Goal: Obtain resource: Download file/media

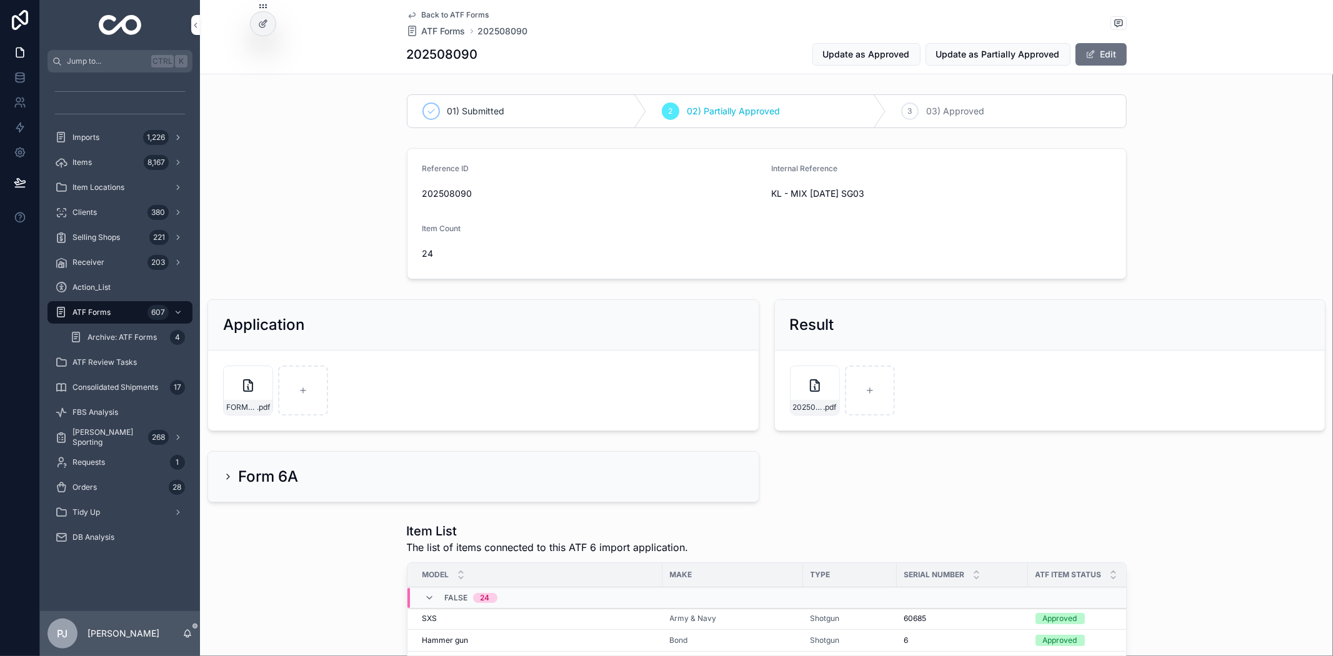
click at [92, 169] on div "Items 8,167" at bounding box center [120, 163] width 130 height 20
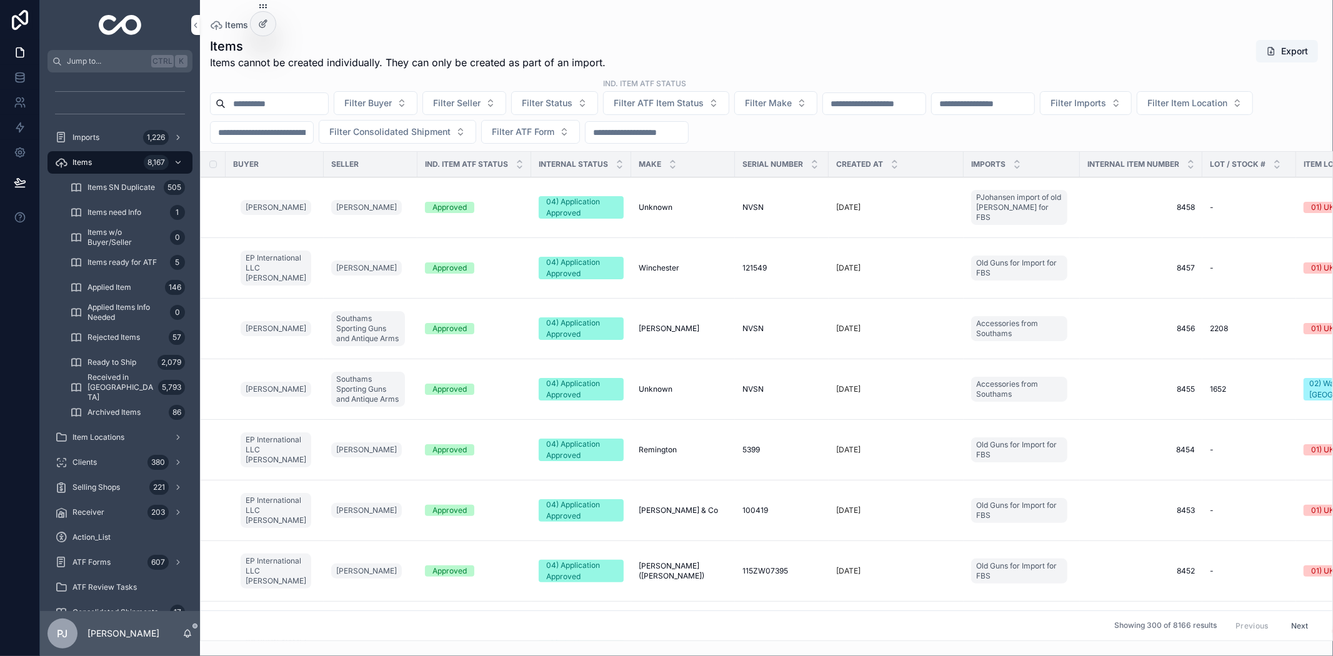
click at [388, 95] on button "Filter Buyer" at bounding box center [376, 103] width 84 height 24
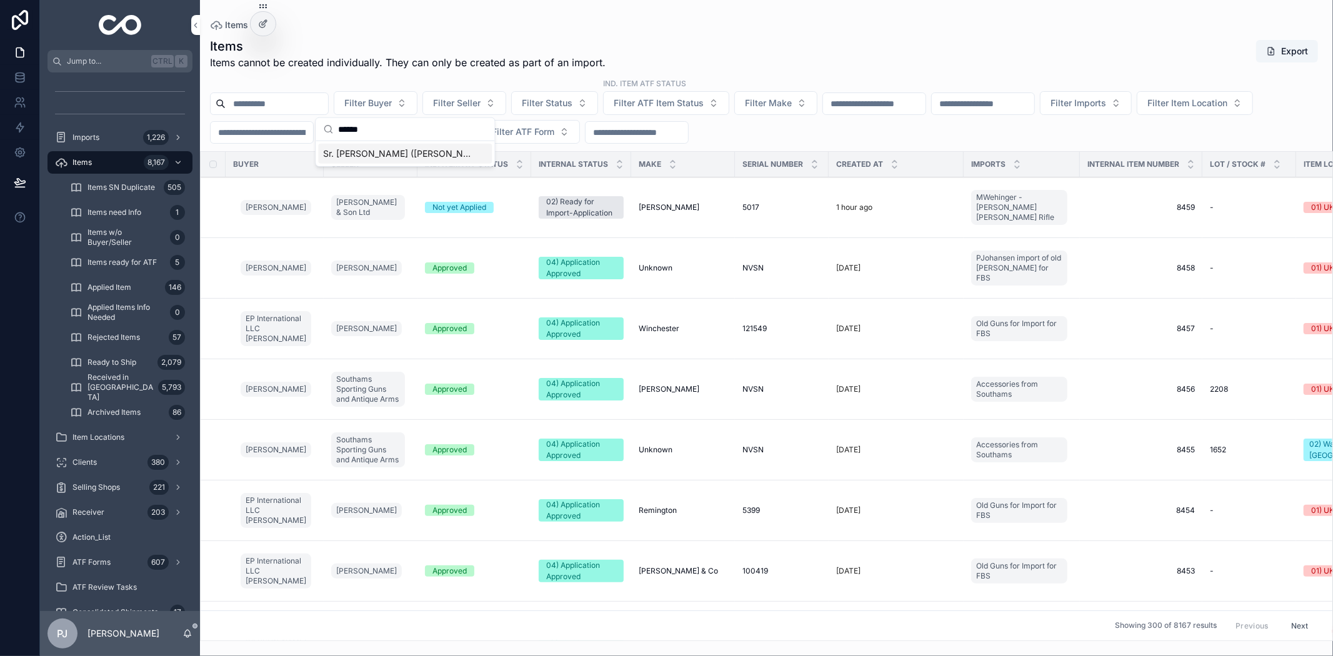
type input "******"
click at [360, 154] on span "Sr. [PERSON_NAME] ([PERSON_NAME]) [PERSON_NAME]" at bounding box center [397, 154] width 149 height 13
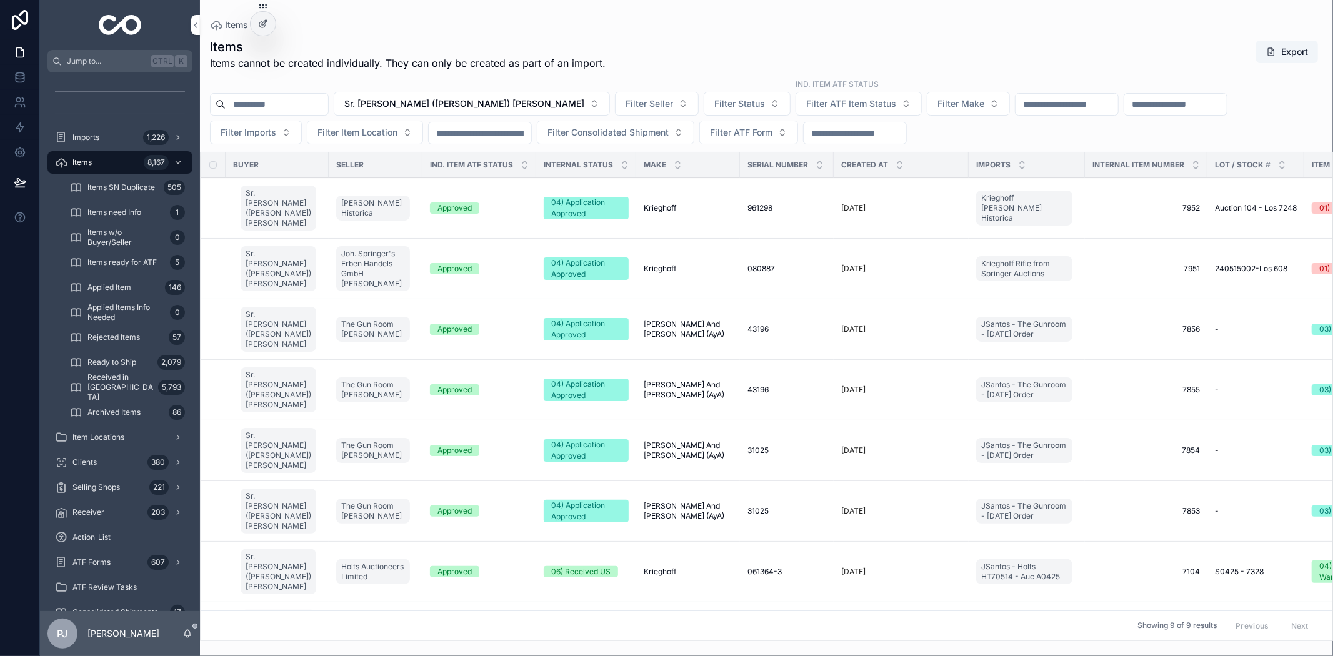
click at [672, 329] on span "[PERSON_NAME] And [PERSON_NAME] (AyA)" at bounding box center [688, 329] width 89 height 20
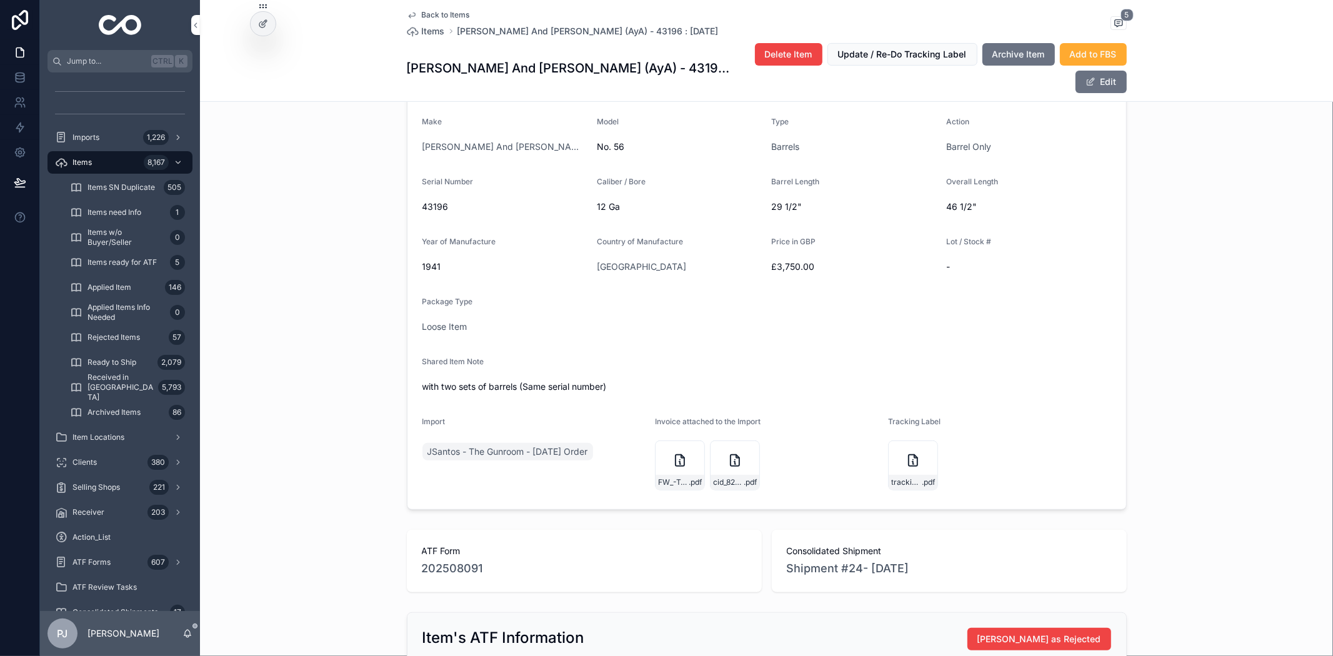
scroll to position [347, 0]
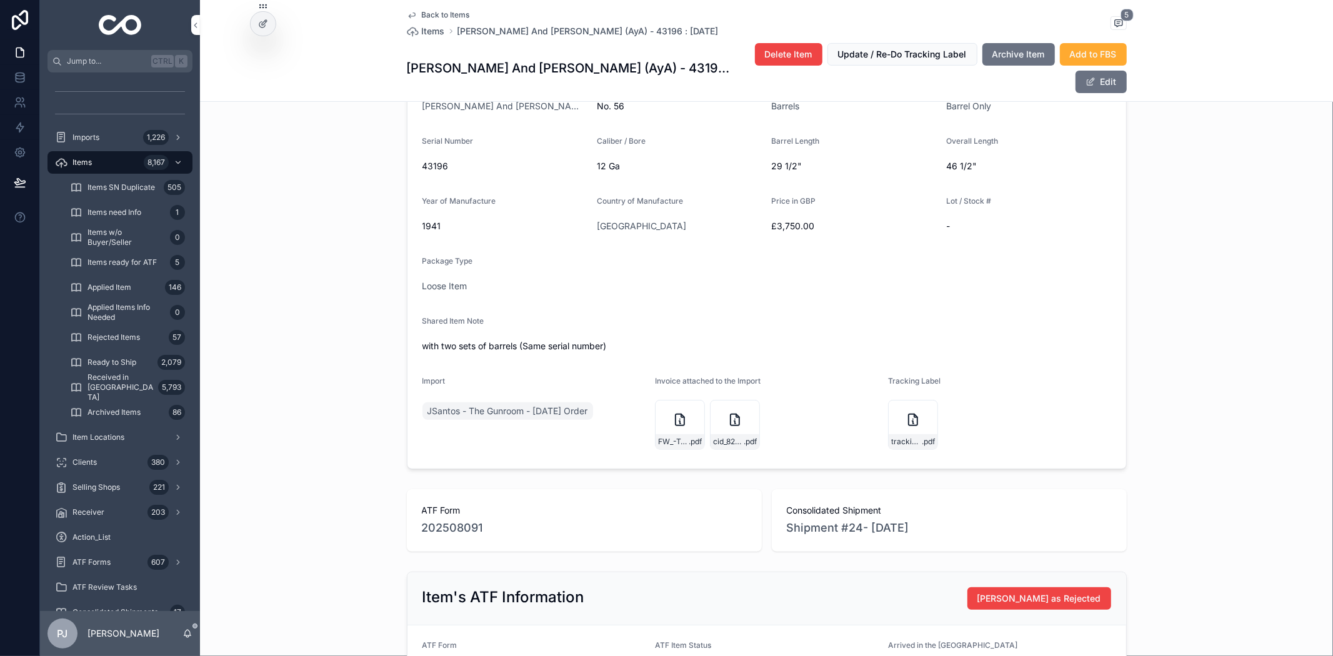
click at [666, 434] on div "FW_-Two-(2)-AyA-Model-56-shotguns .pdf" at bounding box center [680, 441] width 49 height 15
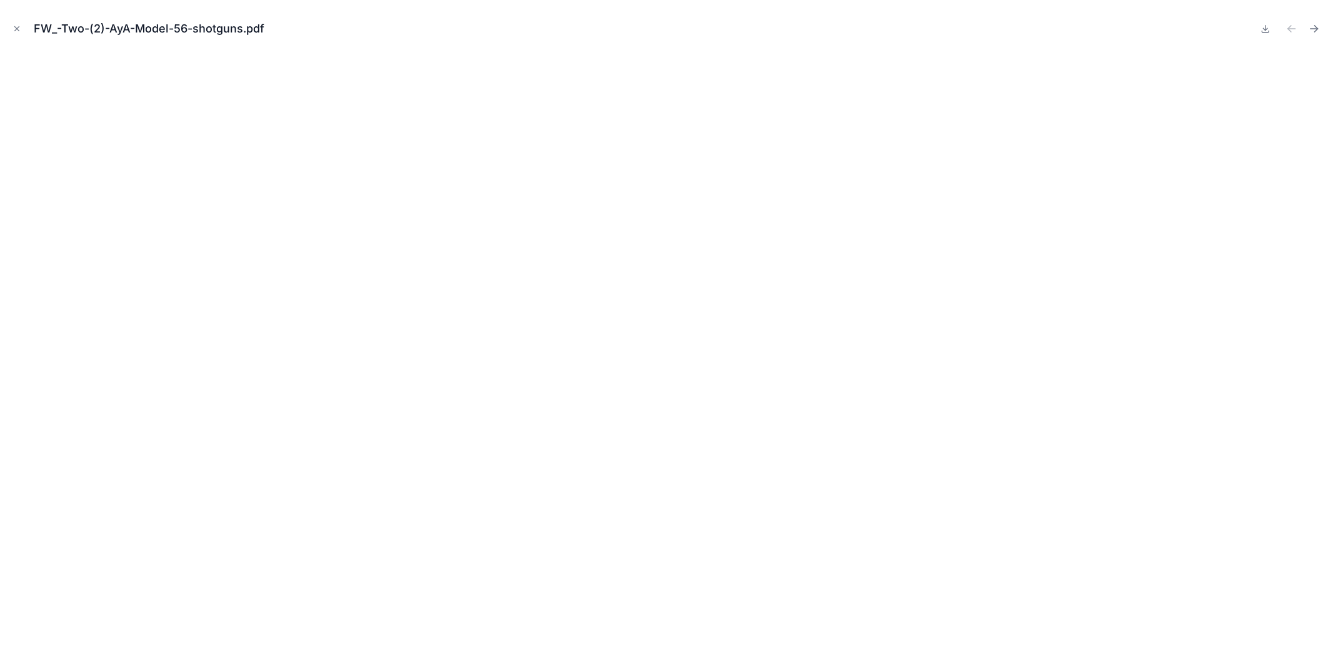
click at [18, 32] on icon "Close modal" at bounding box center [17, 28] width 9 height 9
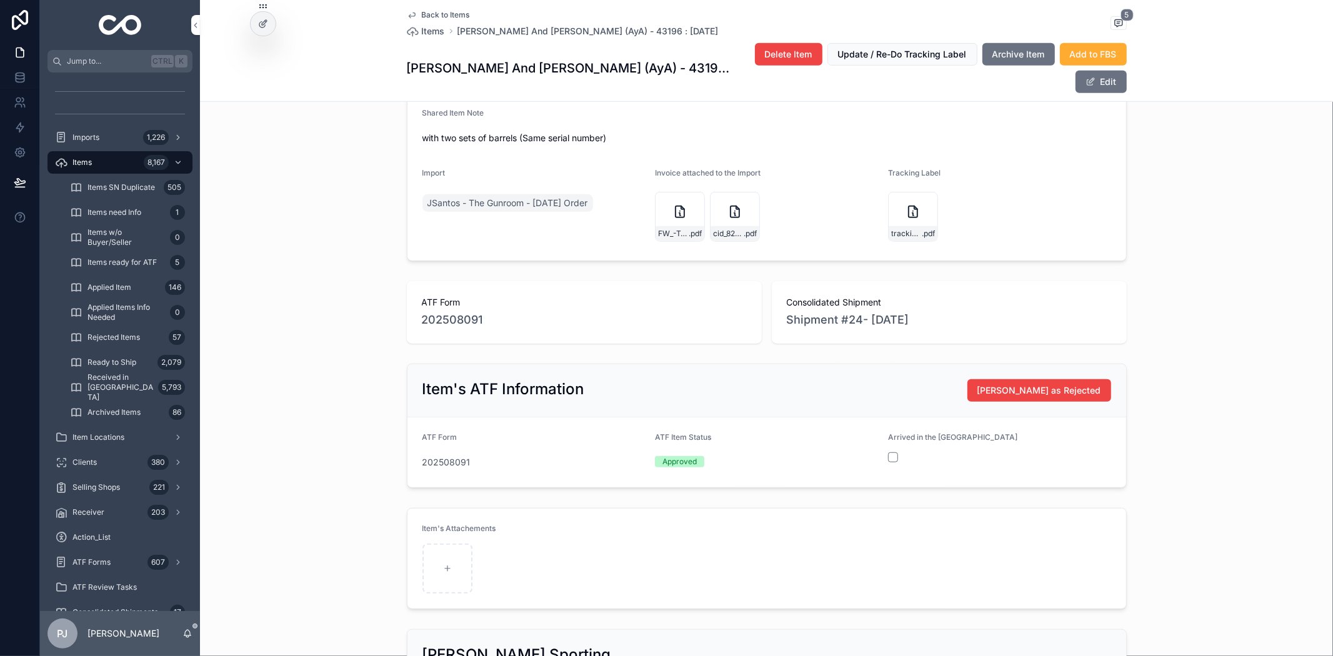
scroll to position [486, 0]
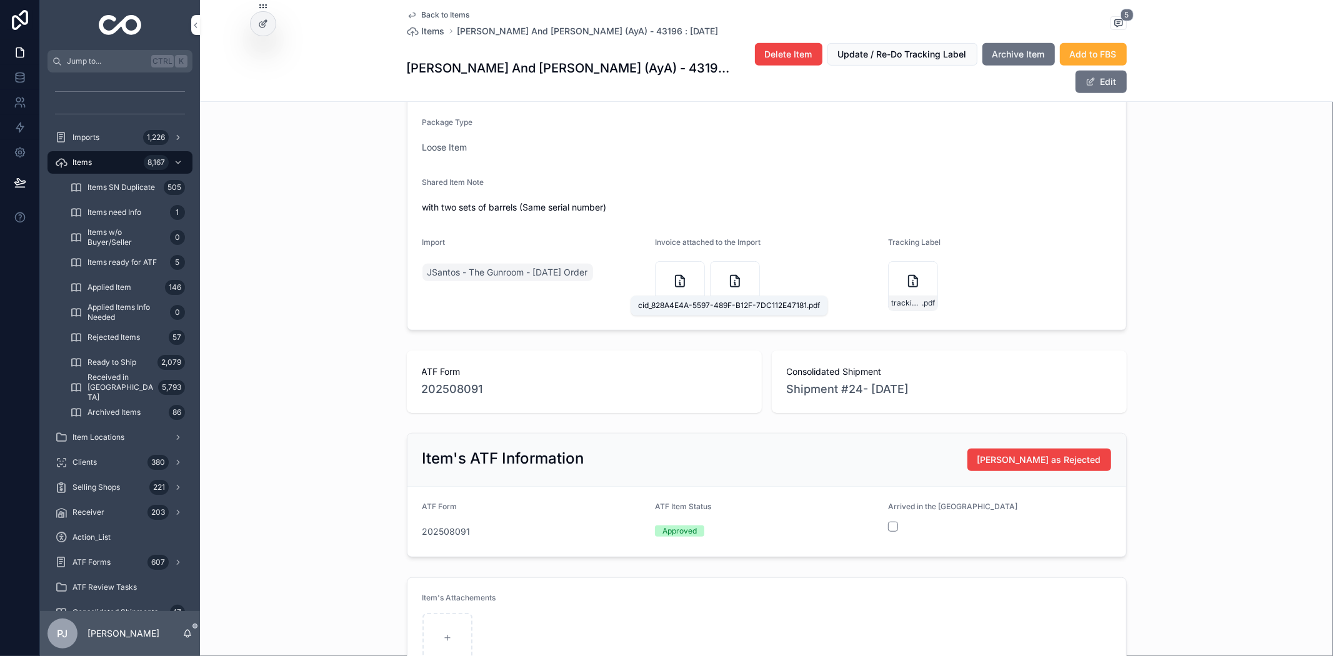
click at [745, 298] on span ".pdf" at bounding box center [750, 303] width 13 height 10
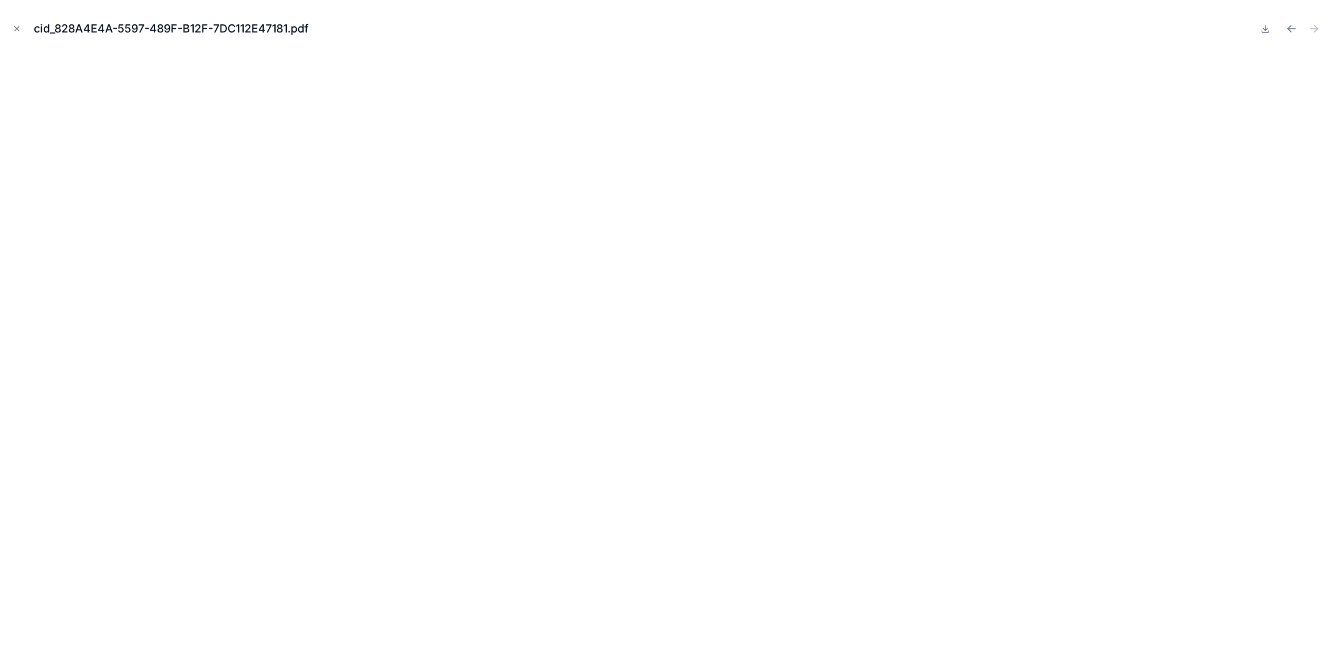
click at [20, 31] on icon "Close modal" at bounding box center [17, 28] width 9 height 9
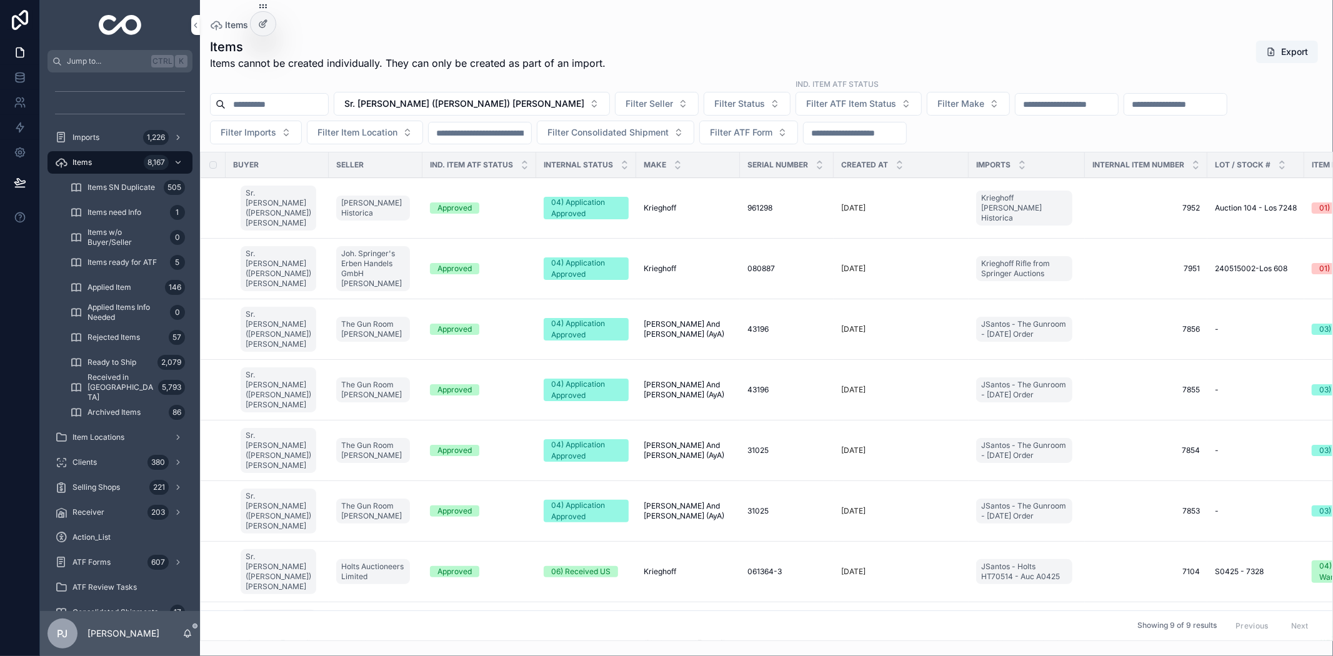
click at [749, 453] on span "31025" at bounding box center [758, 451] width 21 height 10
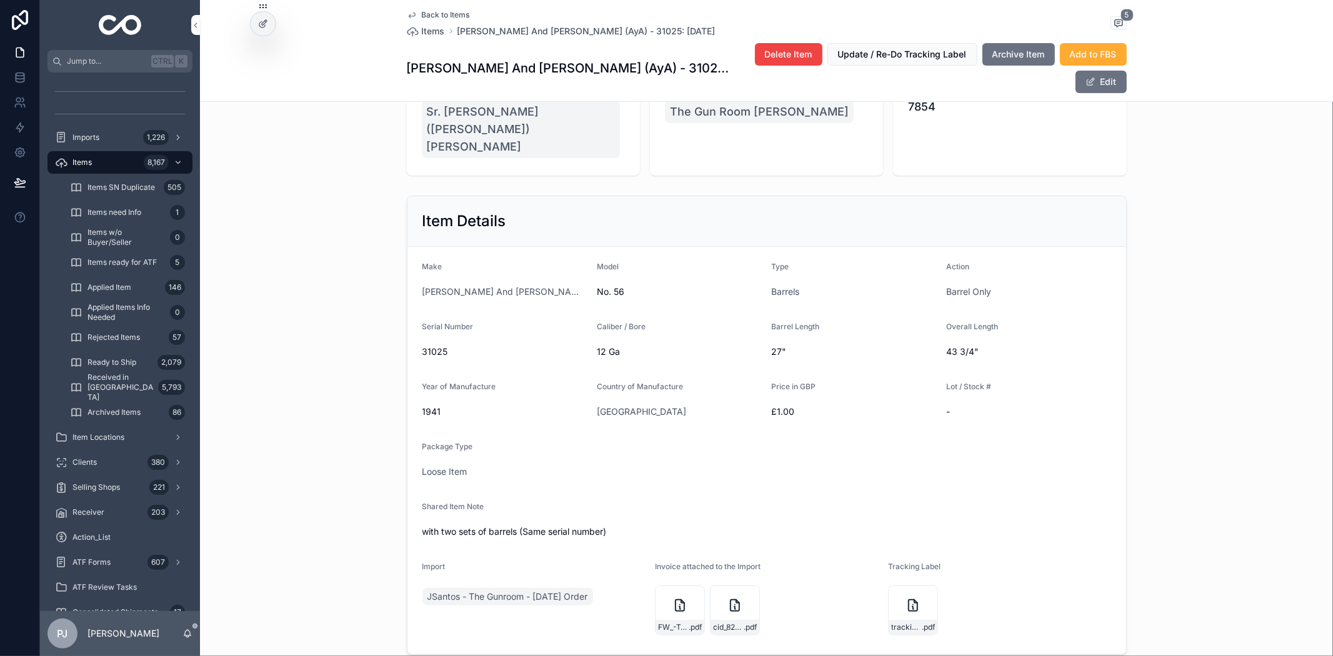
scroll to position [347, 0]
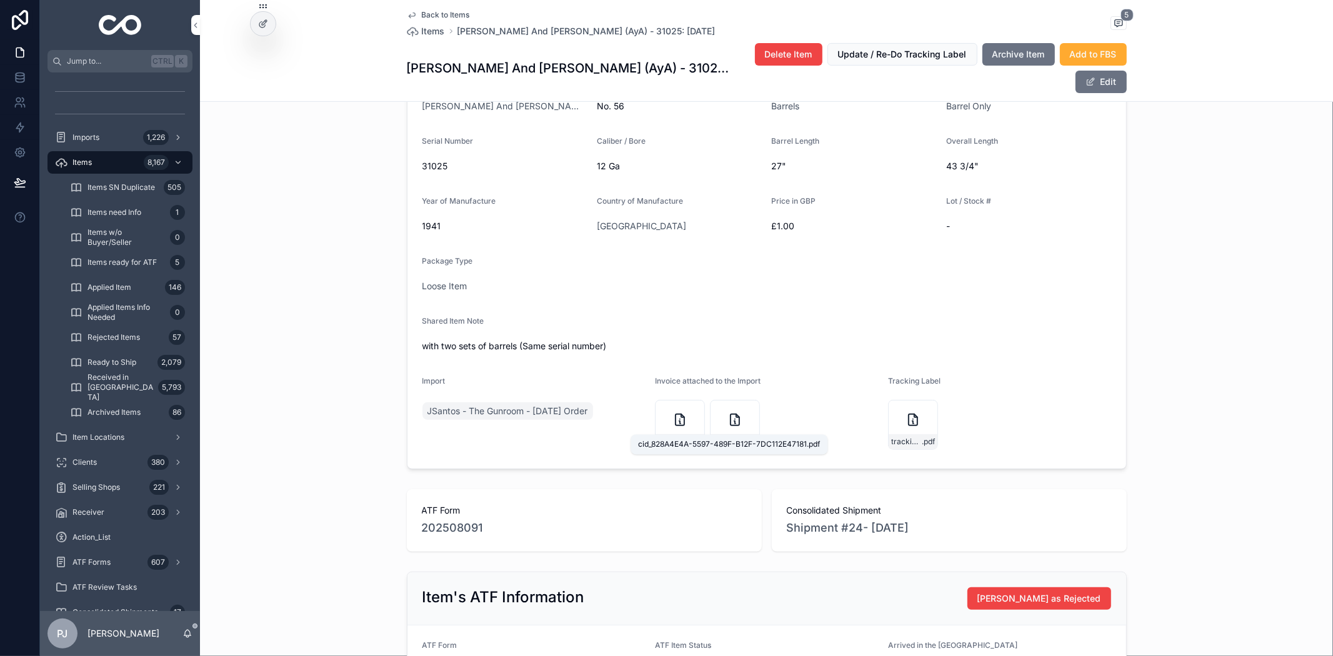
click at [717, 437] on span "cid_828A4E4A-5597-489F-B12F-7DC112E47181" at bounding box center [728, 442] width 31 height 10
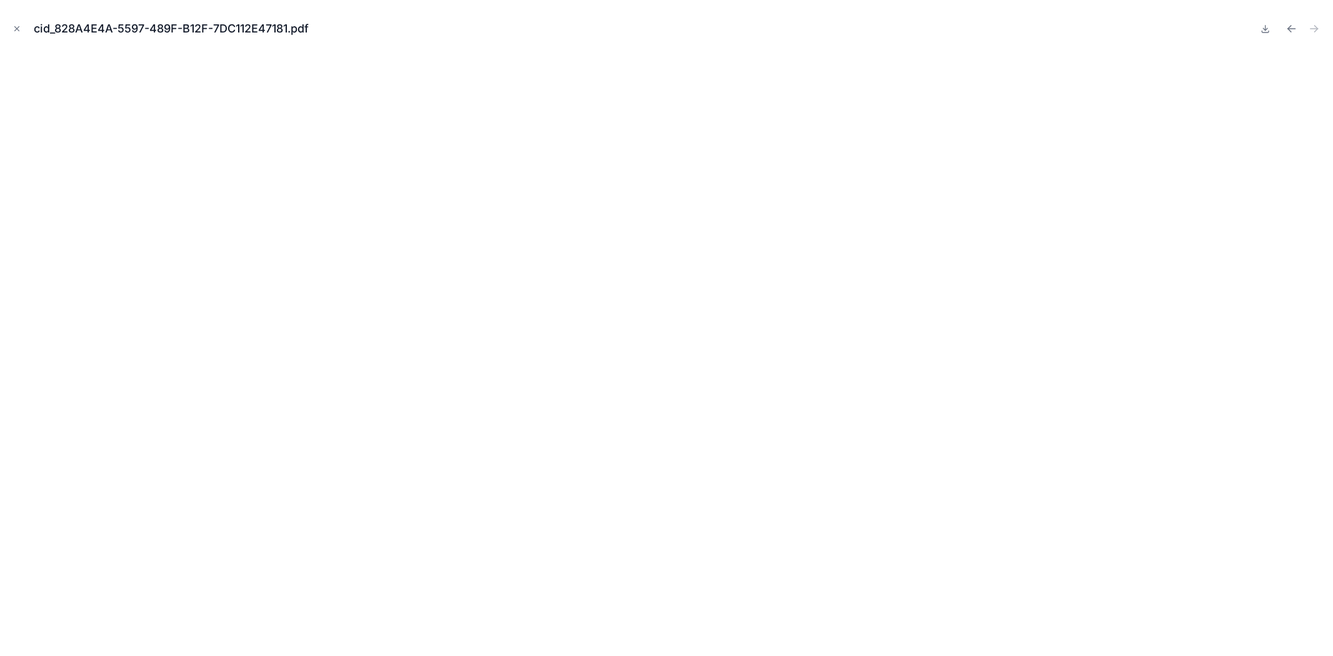
click at [14, 25] on icon "Close modal" at bounding box center [17, 28] width 9 height 9
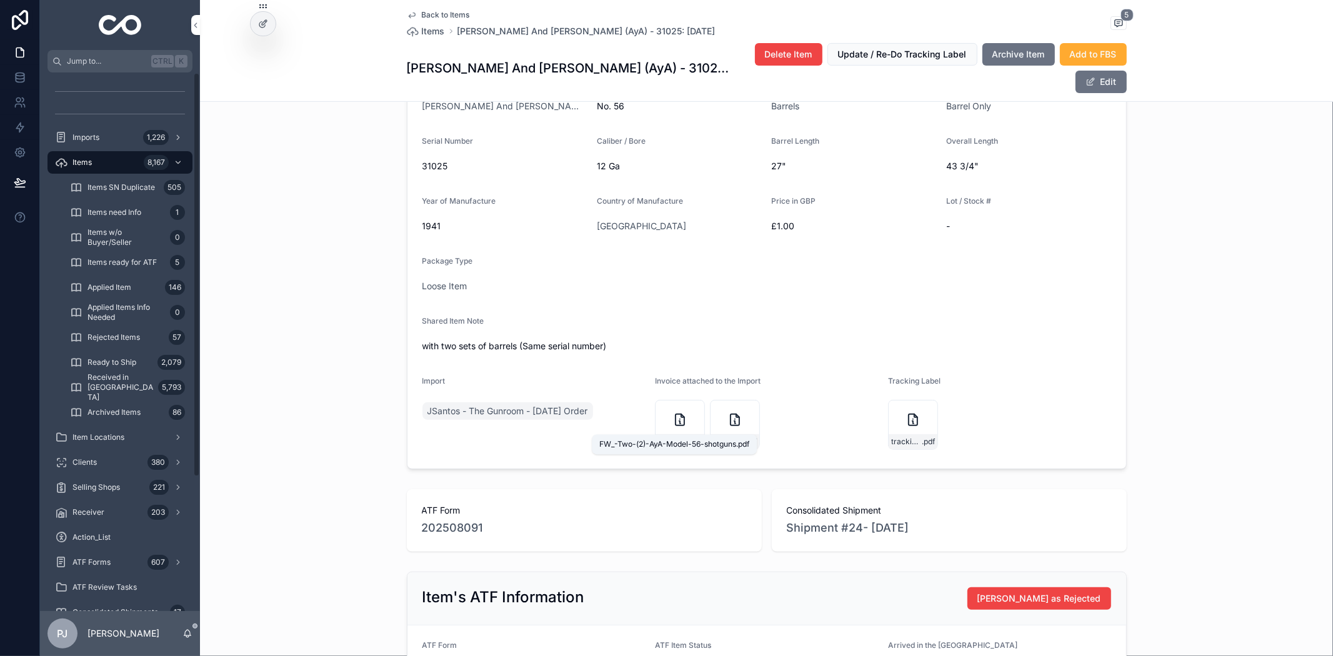
click at [689, 437] on span ".pdf" at bounding box center [695, 442] width 13 height 10
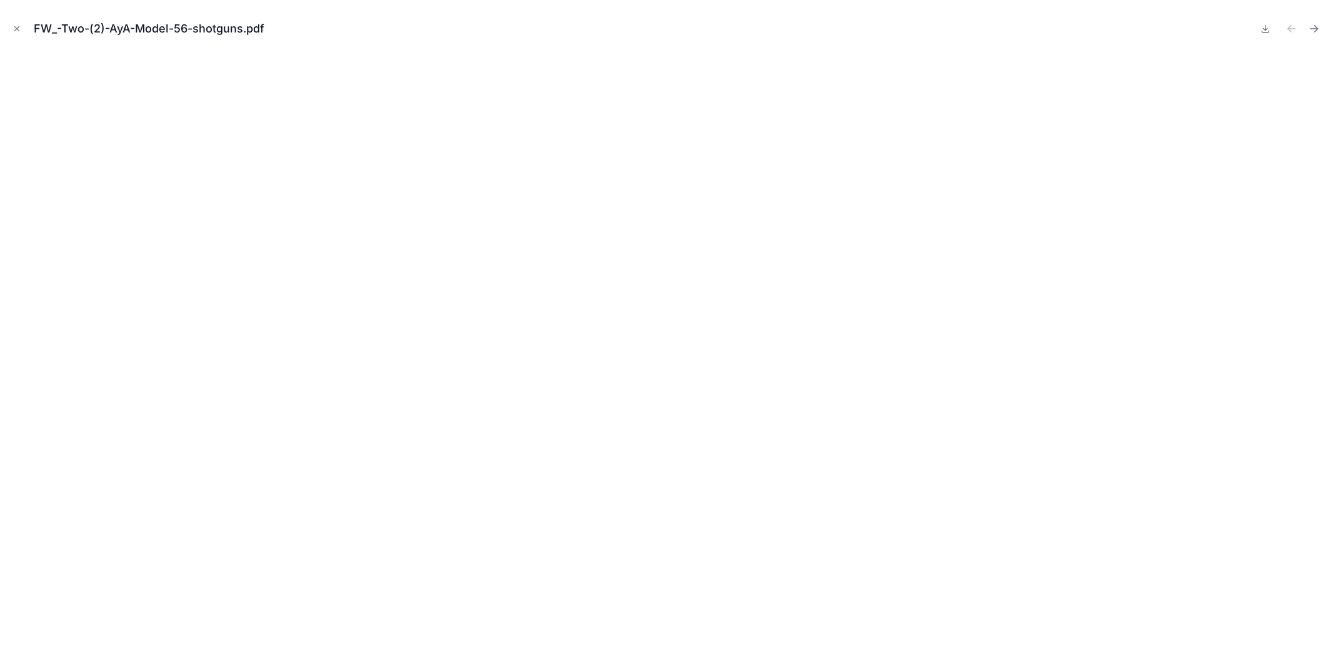
click at [15, 30] on icon "Close modal" at bounding box center [17, 29] width 4 height 4
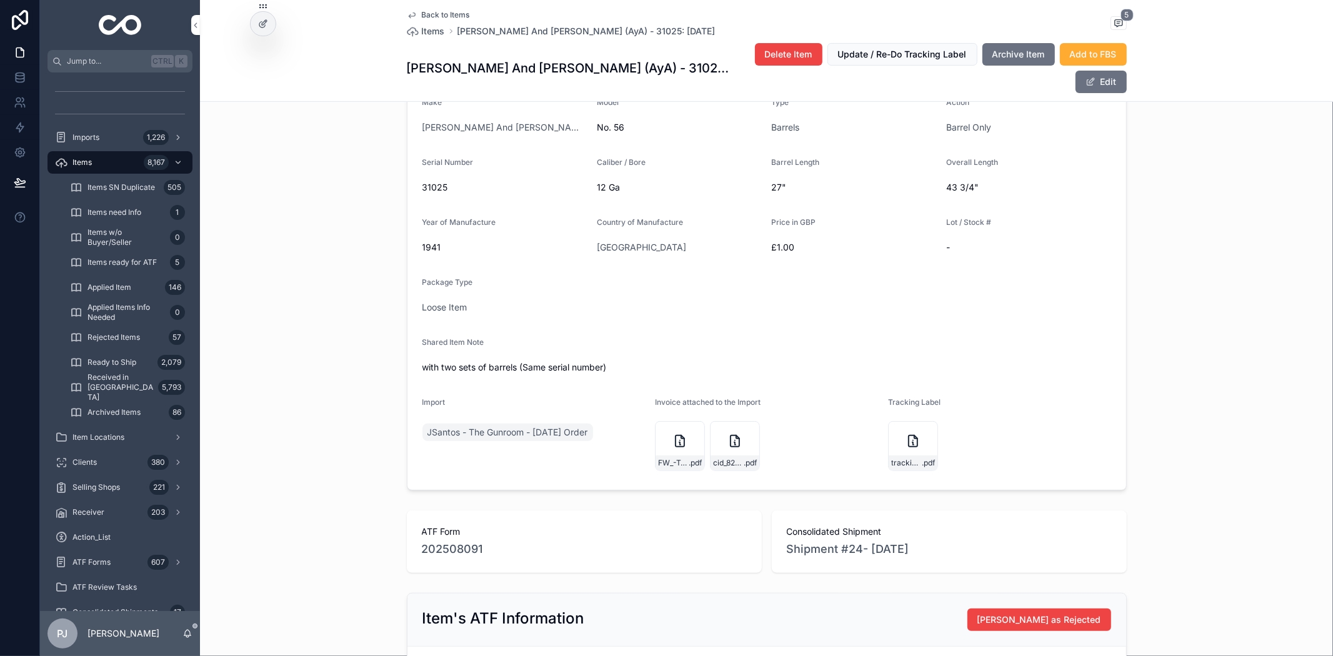
scroll to position [278, 0]
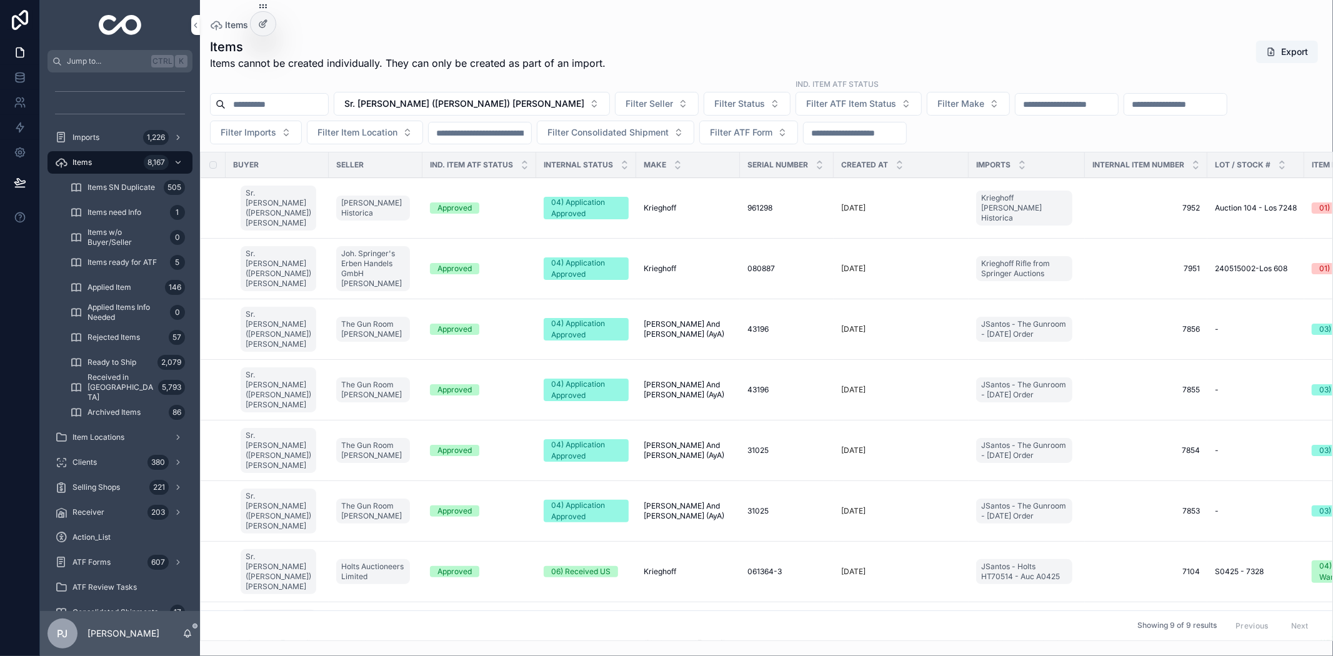
click at [644, 519] on span "[PERSON_NAME] And [PERSON_NAME] (AyA)" at bounding box center [688, 511] width 89 height 20
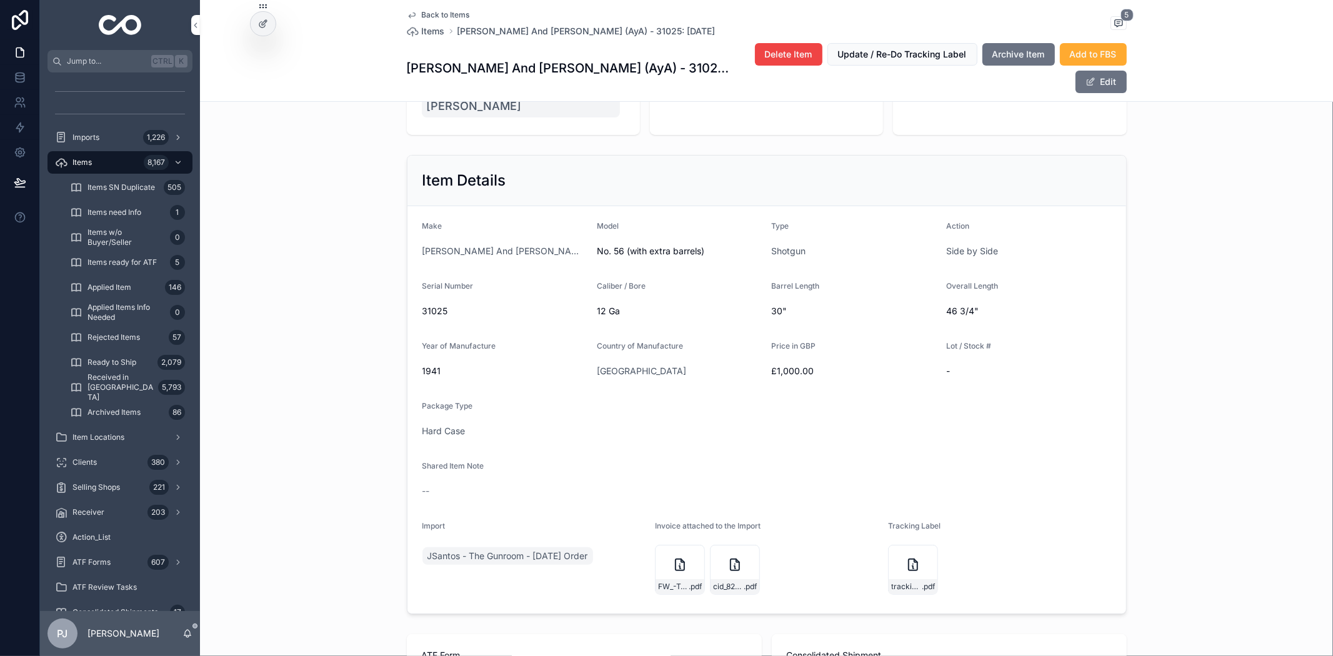
scroll to position [278, 0]
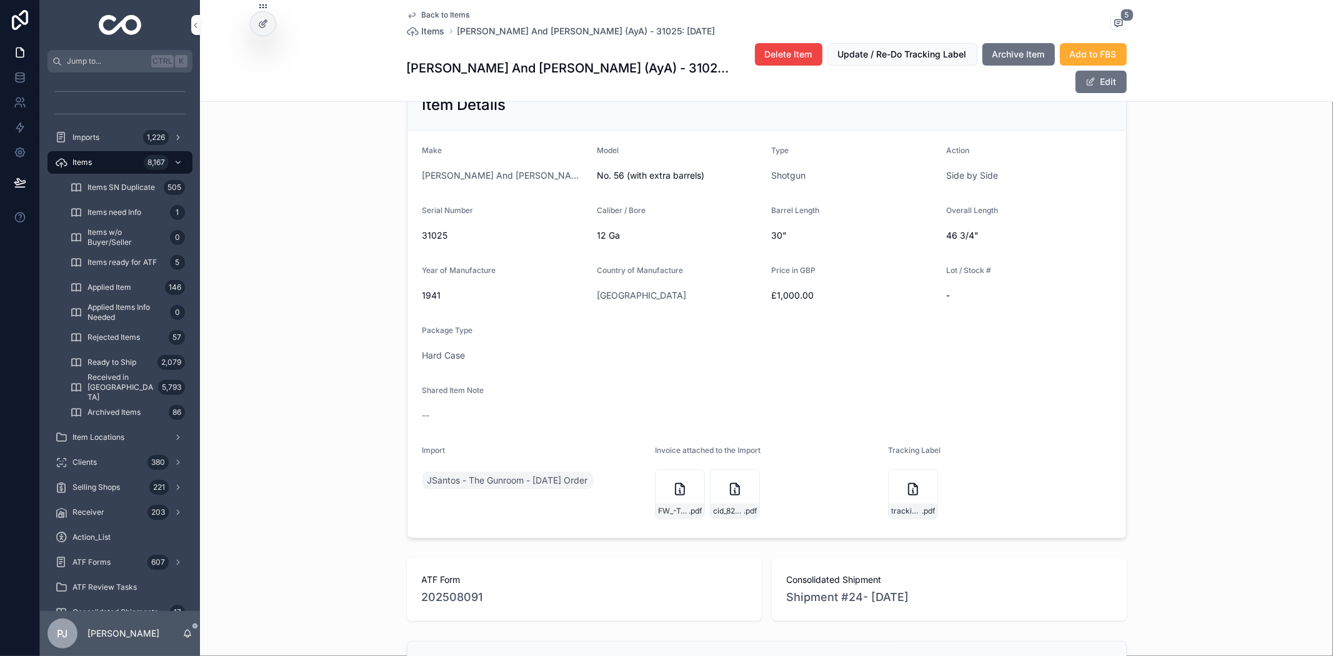
click at [728, 504] on div "cid_828A4E4A-5597-489F-B12F-7DC112E47181 .pdf" at bounding box center [735, 511] width 49 height 15
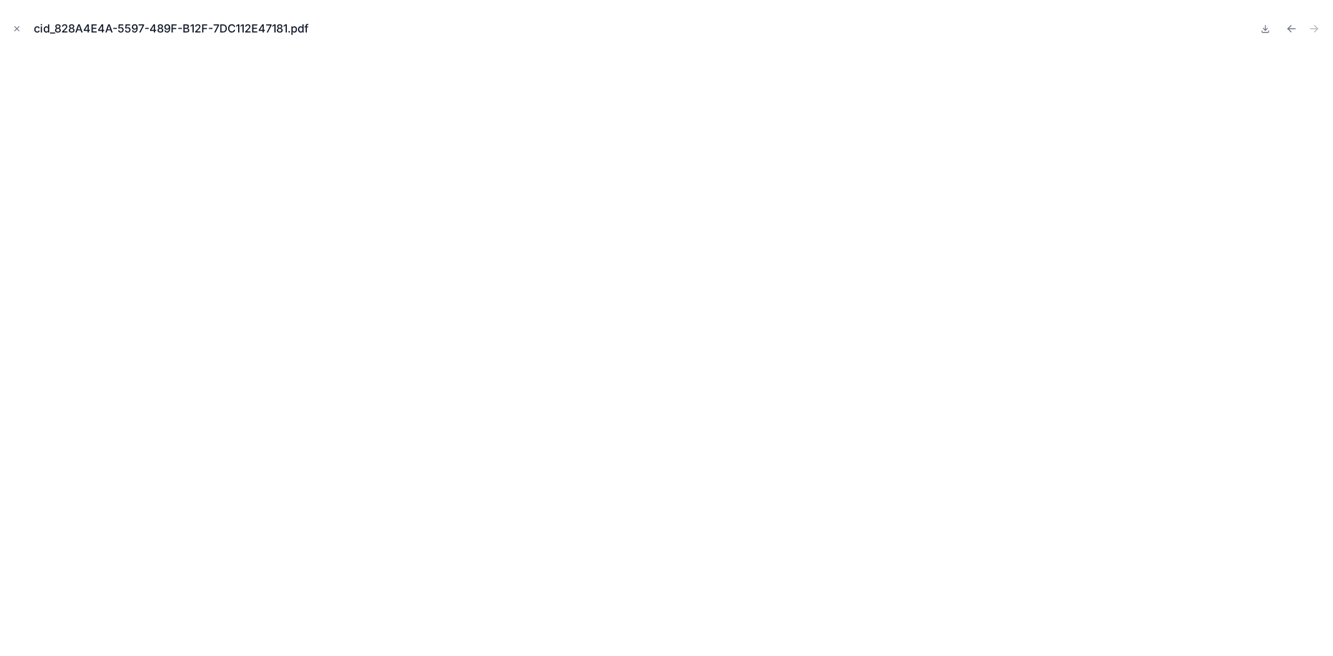
click at [13, 29] on icon "Close modal" at bounding box center [17, 28] width 9 height 9
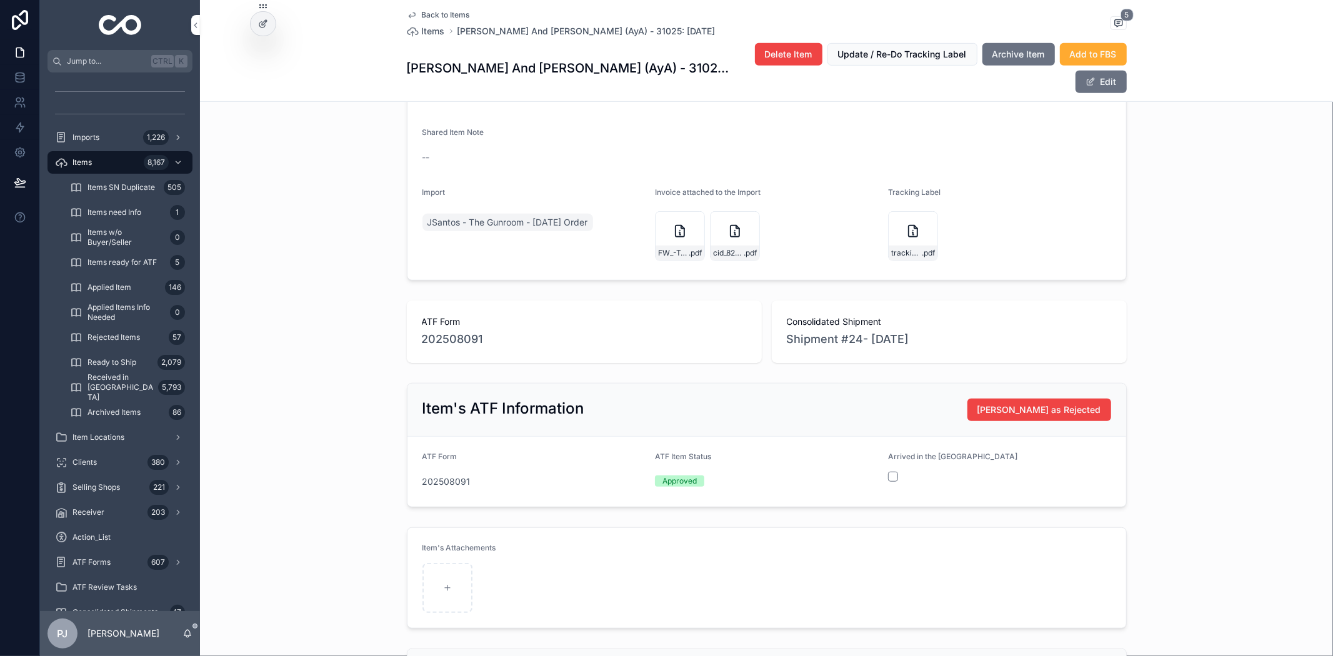
scroll to position [555, 0]
